Goal: Transaction & Acquisition: Subscribe to service/newsletter

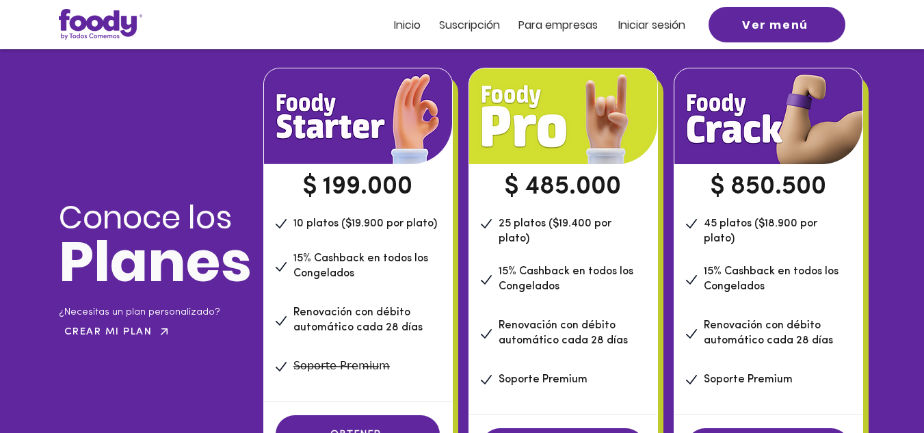
scroll to position [1069, 0]
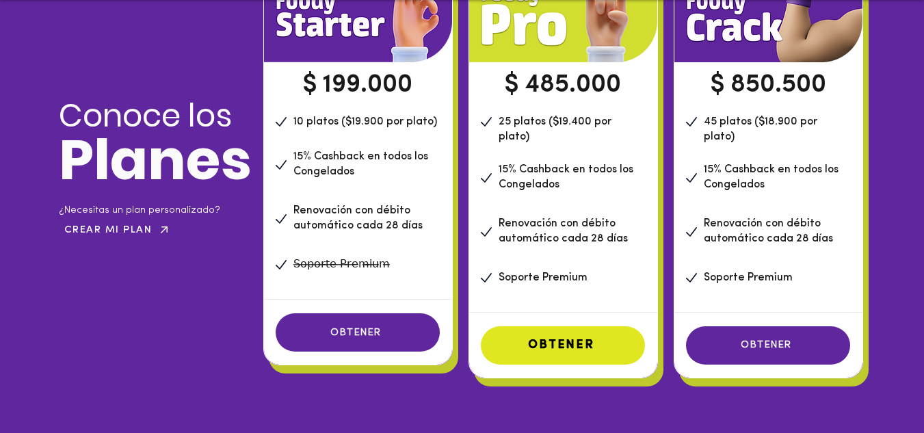
click at [558, 339] on span "OBTENER" at bounding box center [561, 345] width 66 height 12
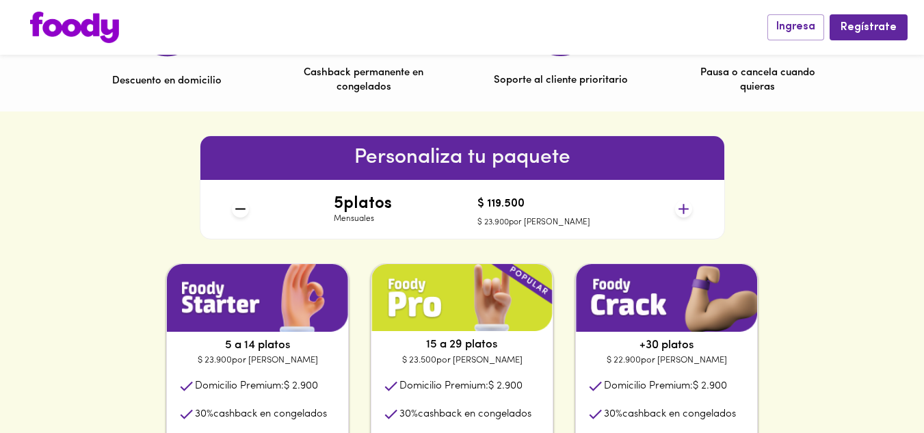
scroll to position [479, 0]
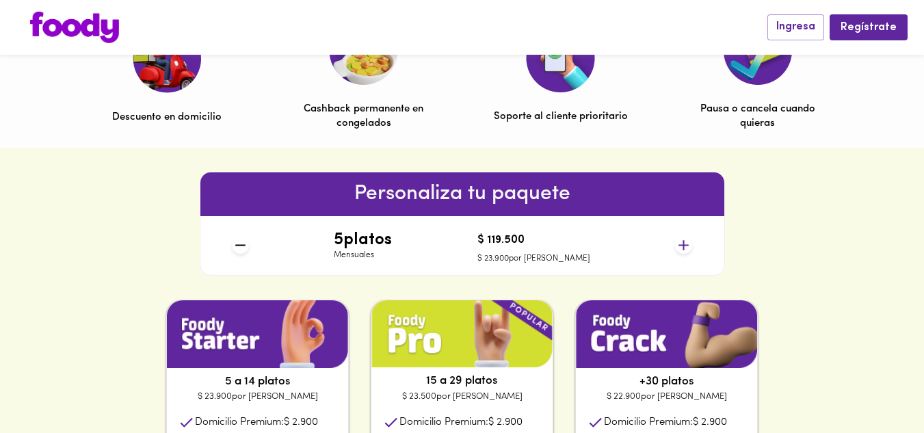
click at [680, 245] on icon at bounding box center [684, 245] width 10 height 10
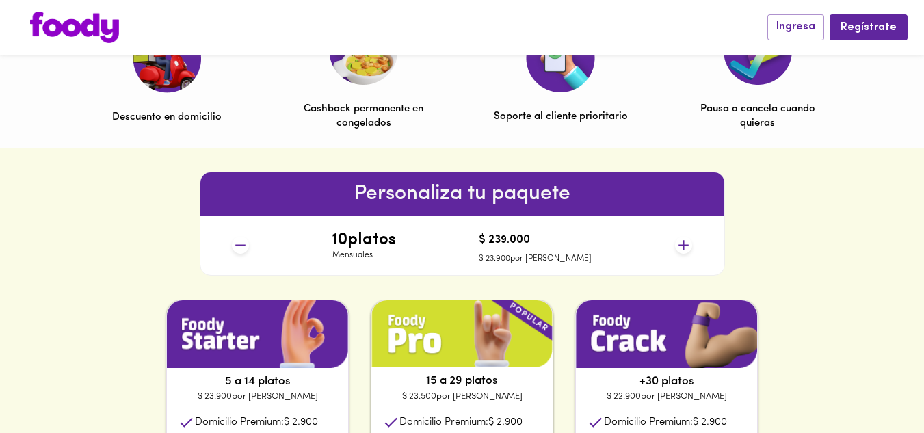
click at [680, 245] on icon at bounding box center [684, 245] width 10 height 10
click at [237, 243] on icon at bounding box center [240, 245] width 17 height 17
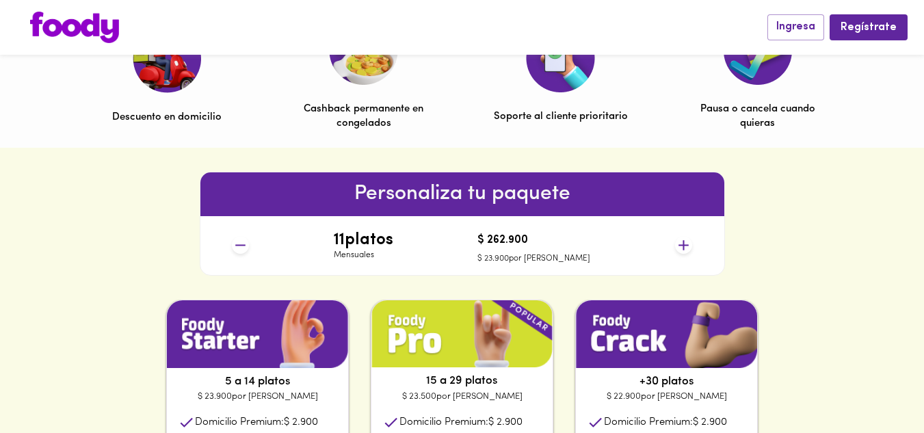
click at [237, 243] on icon at bounding box center [240, 245] width 17 height 17
click at [690, 248] on icon at bounding box center [683, 245] width 17 height 17
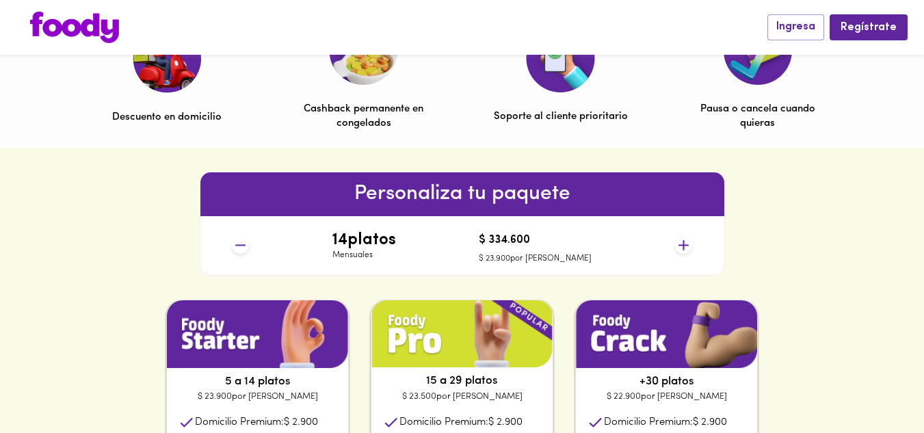
click at [690, 248] on icon at bounding box center [683, 245] width 17 height 17
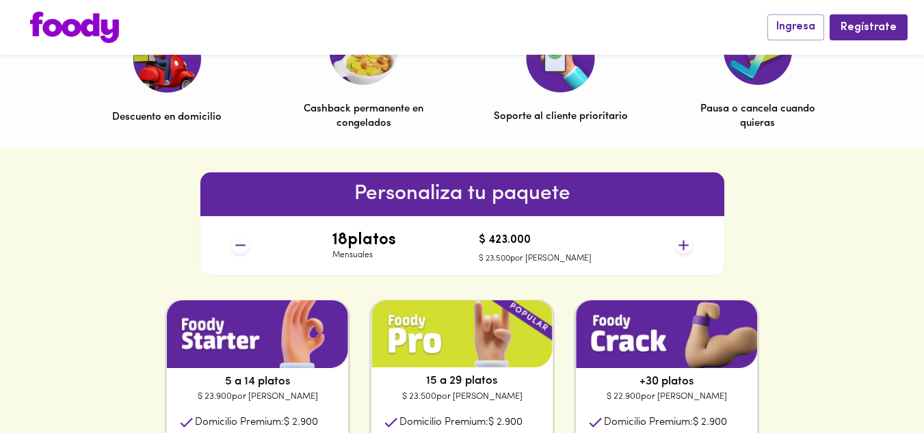
click at [690, 248] on icon at bounding box center [683, 245] width 17 height 17
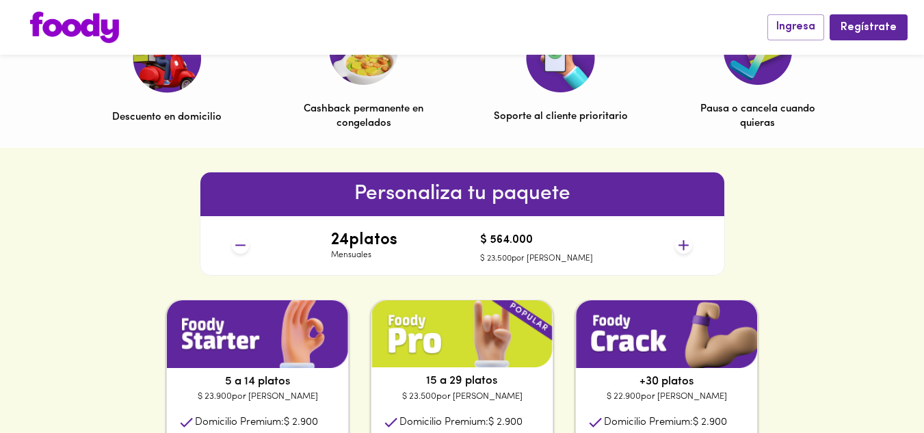
click at [690, 248] on icon at bounding box center [683, 245] width 17 height 17
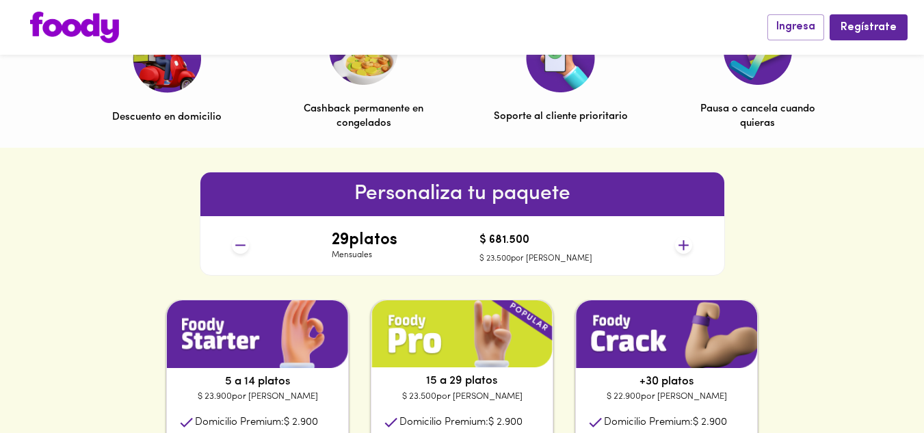
click at [690, 248] on icon at bounding box center [683, 245] width 17 height 17
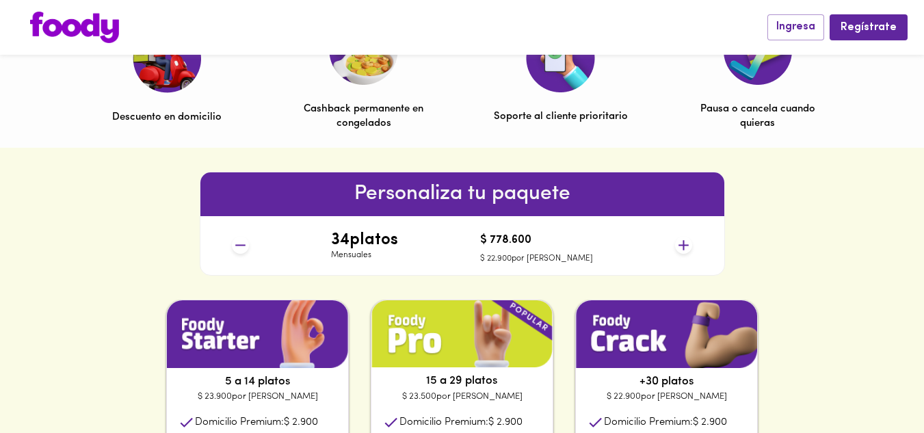
click at [690, 248] on icon at bounding box center [683, 245] width 17 height 17
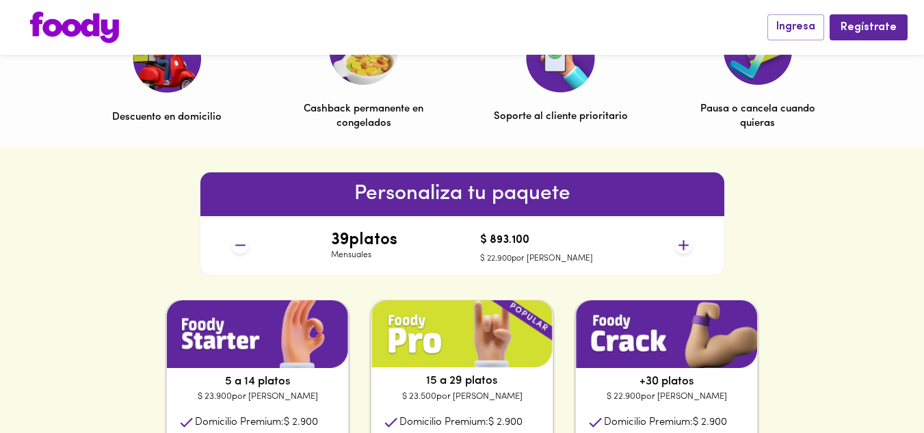
click at [690, 248] on icon at bounding box center [683, 245] width 17 height 17
click at [240, 242] on icon at bounding box center [240, 245] width 17 height 17
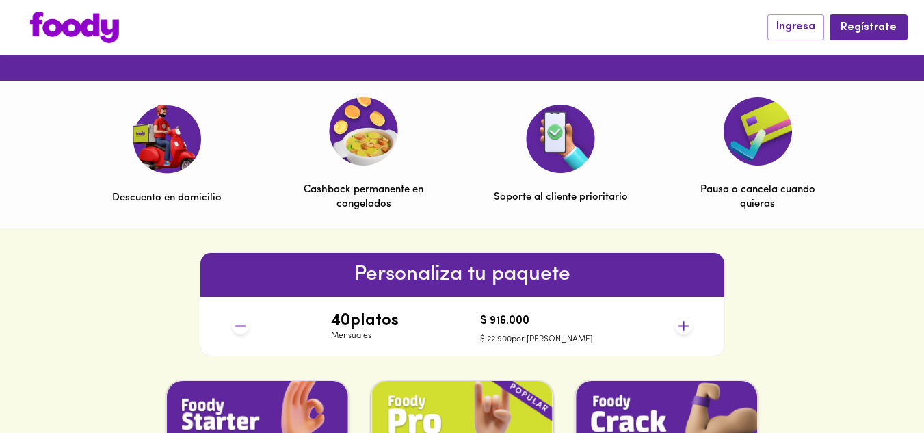
scroll to position [188, 0]
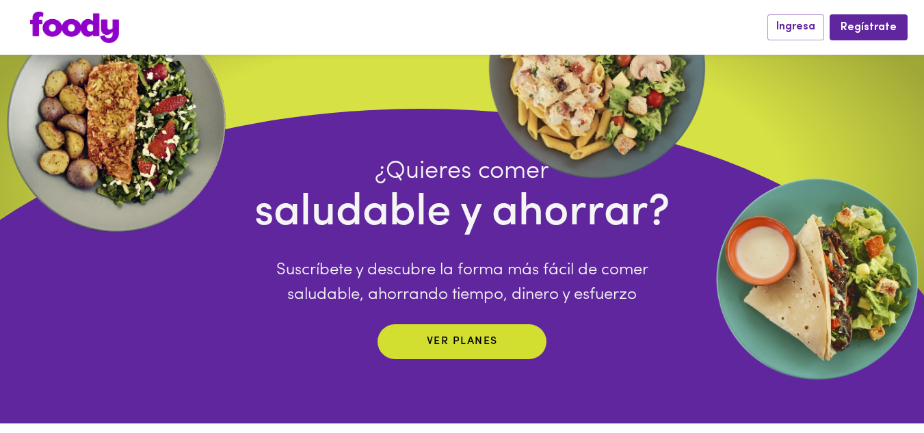
scroll to position [205, 0]
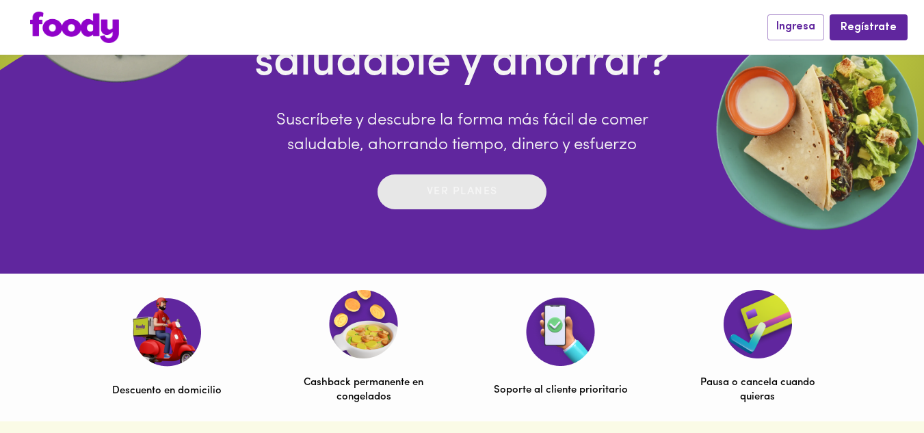
click at [499, 192] on span "Ver planes" at bounding box center [462, 191] width 142 height 21
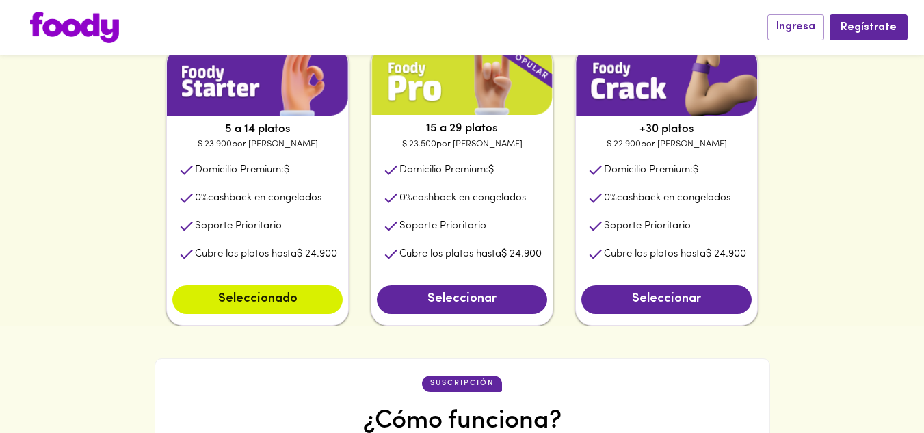
scroll to position [753, 0]
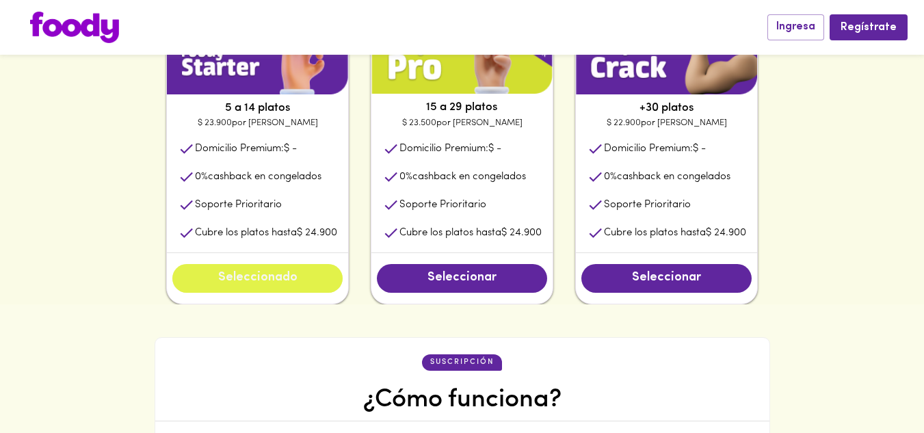
click at [331, 274] on button "Seleccionado" at bounding box center [257, 278] width 170 height 29
click at [287, 282] on span "Seleccionado" at bounding box center [257, 278] width 143 height 15
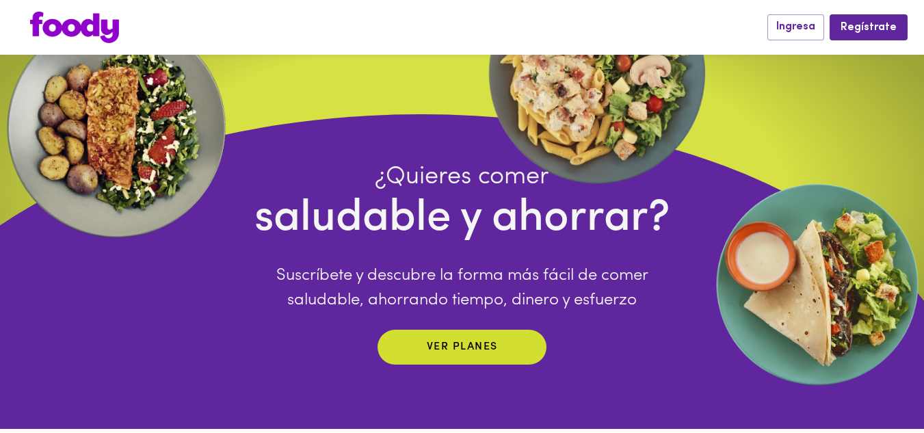
scroll to position [0, 0]
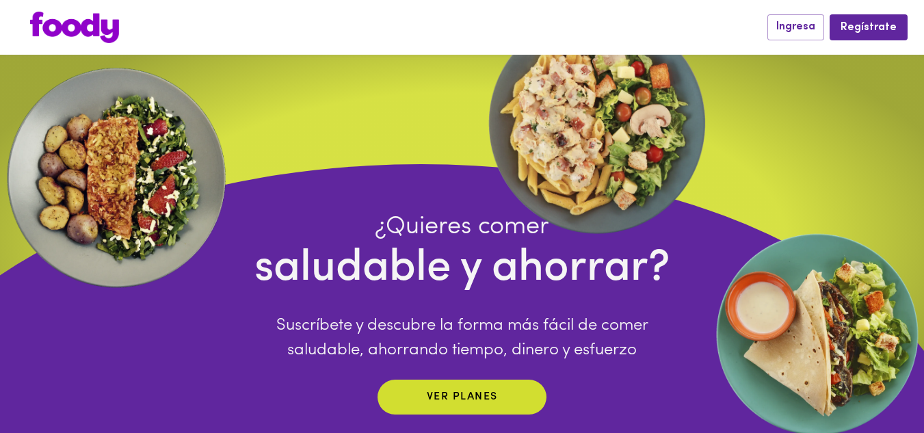
click at [105, 27] on img at bounding box center [74, 27] width 89 height 31
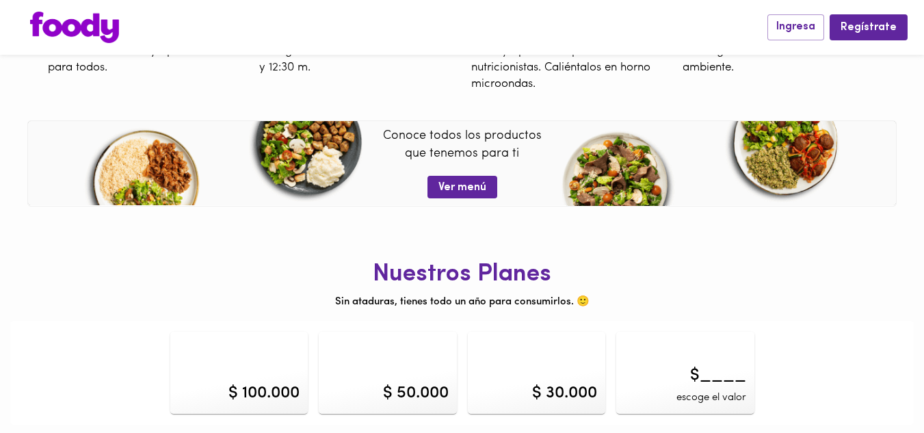
scroll to position [569, 0]
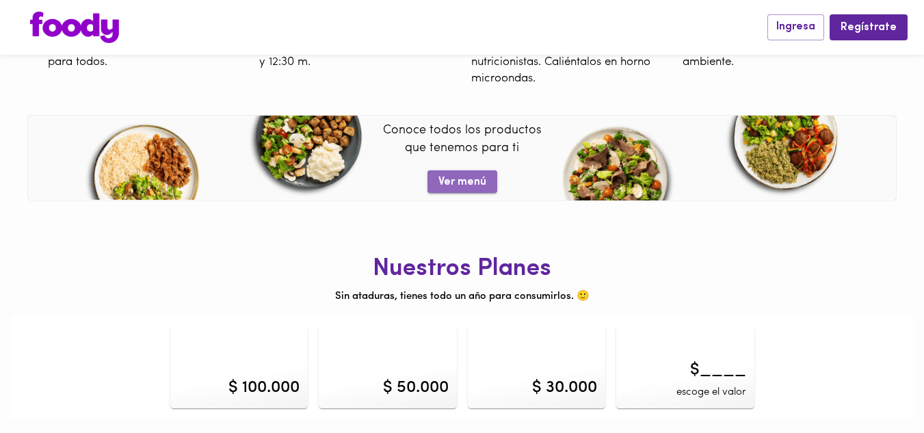
click at [480, 186] on span "Ver menú" at bounding box center [463, 182] width 48 height 13
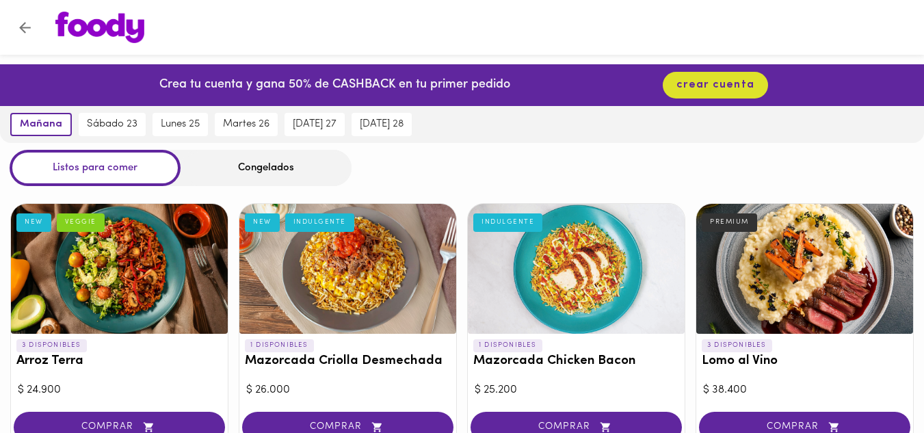
click at [313, 159] on div "Congelados" at bounding box center [266, 168] width 171 height 36
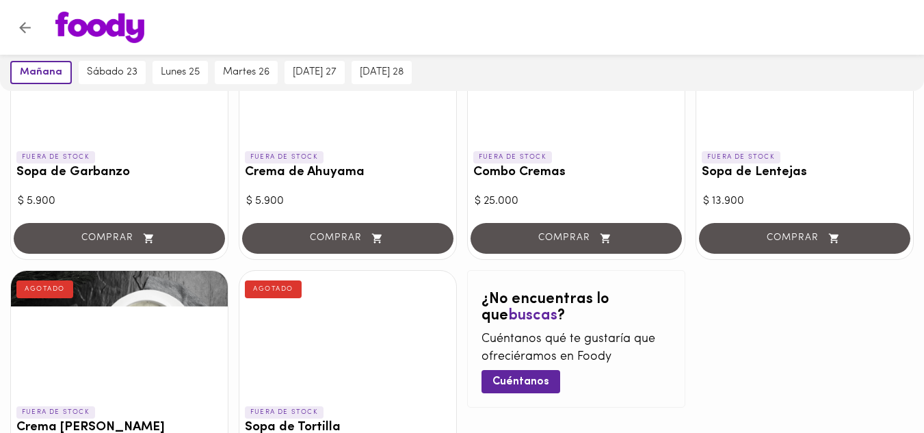
scroll to position [913, 0]
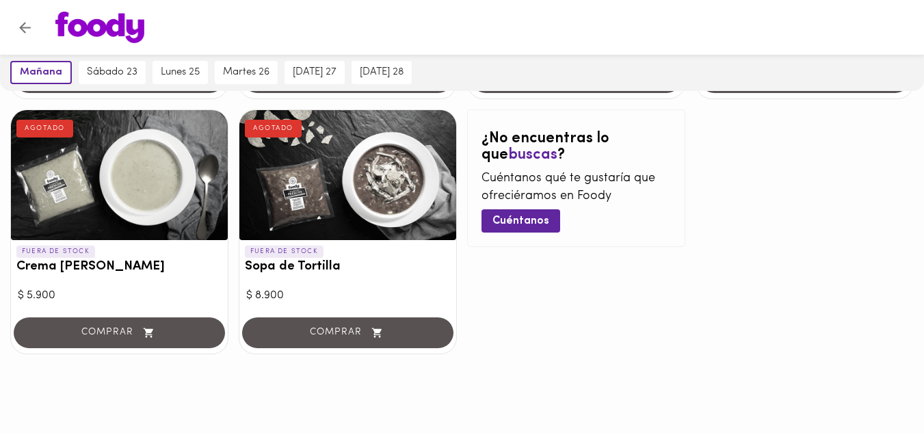
click at [96, 36] on img at bounding box center [99, 27] width 89 height 31
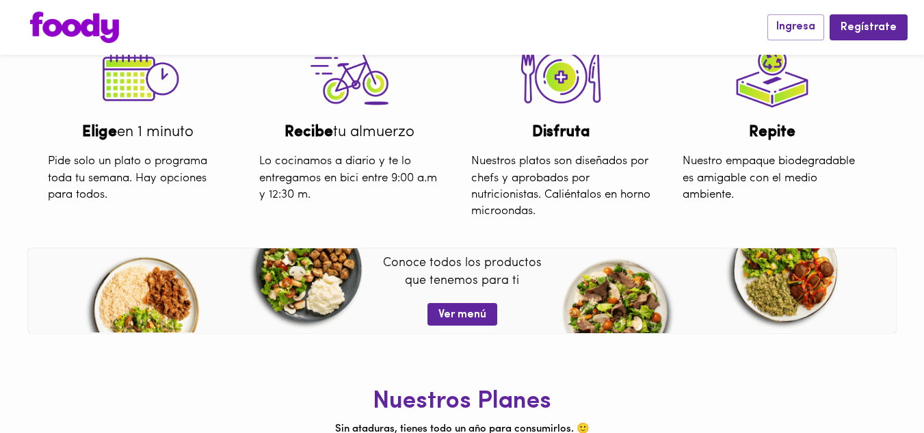
scroll to position [569, 0]
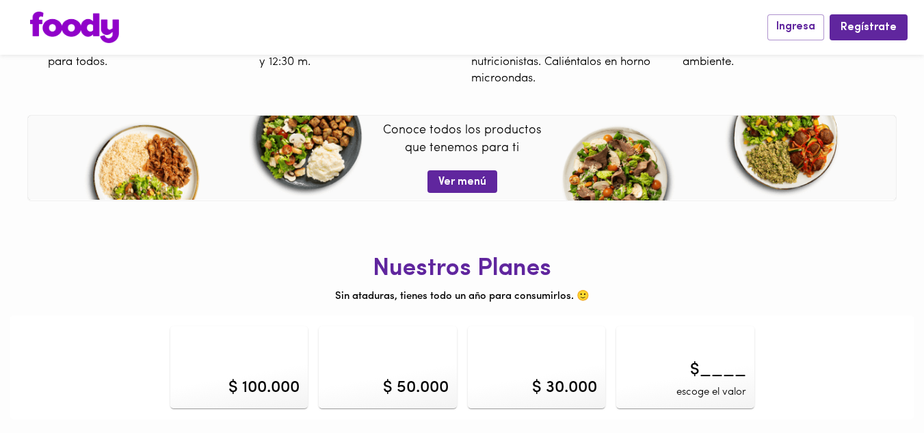
click at [289, 383] on div "$ 100.000" at bounding box center [264, 387] width 71 height 23
